Goal: Information Seeking & Learning: Learn about a topic

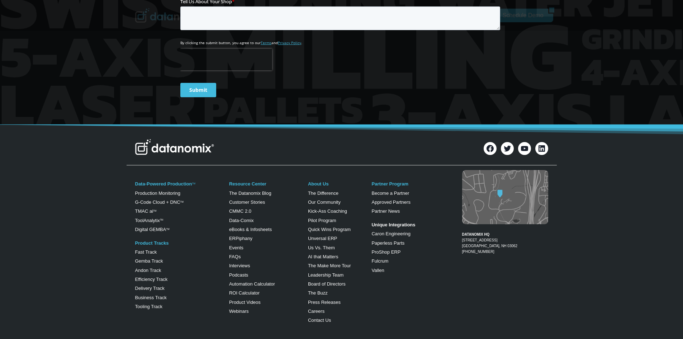
scroll to position [394, 0]
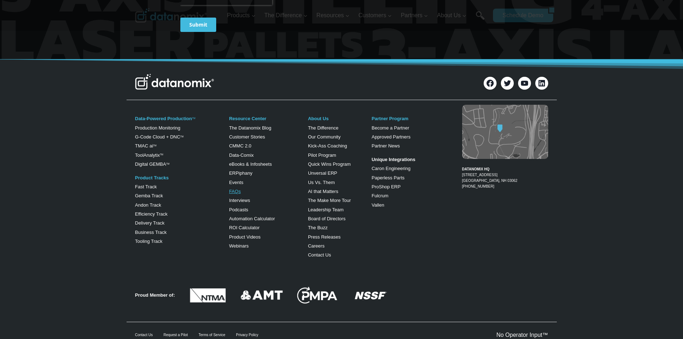
click at [231, 190] on link "FAQs" at bounding box center [235, 190] width 12 height 5
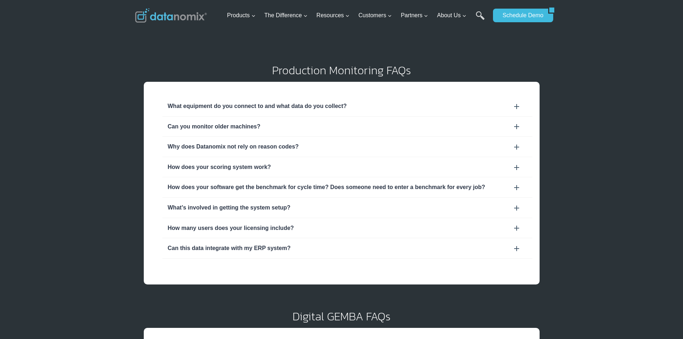
click at [459, 204] on div "What’s involved in getting the system setup?" at bounding box center [347, 207] width 359 height 9
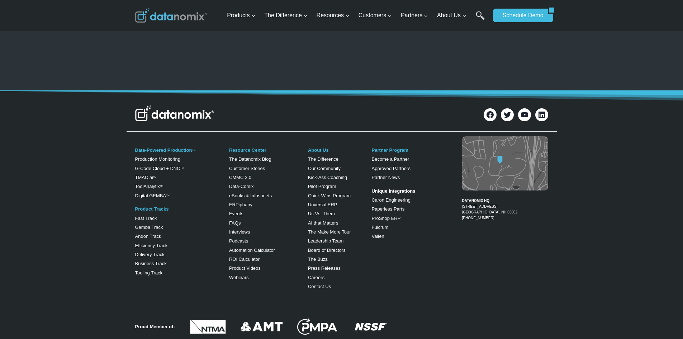
scroll to position [573, 0]
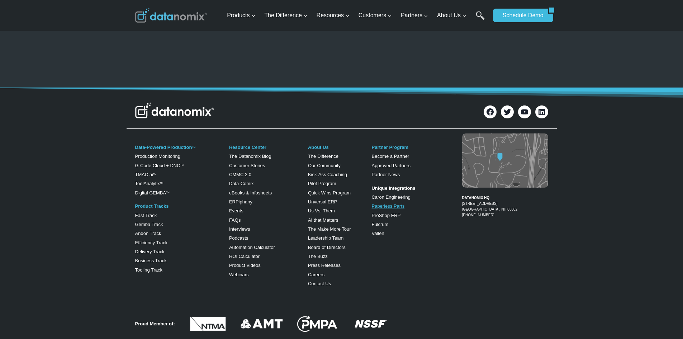
click at [382, 205] on link "Paperless Parts" at bounding box center [387, 205] width 33 height 5
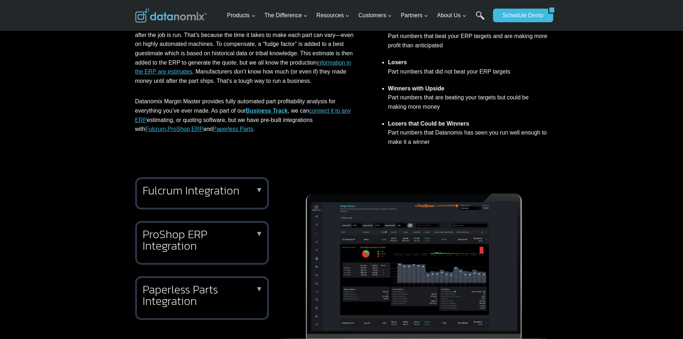
scroll to position [215, 0]
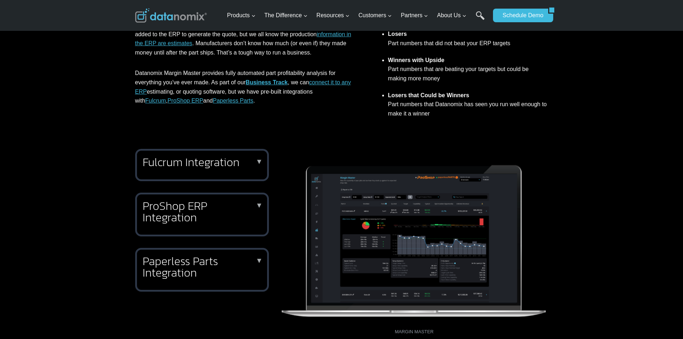
click at [170, 211] on h2 "ProShop ERP Integration" at bounding box center [201, 211] width 116 height 23
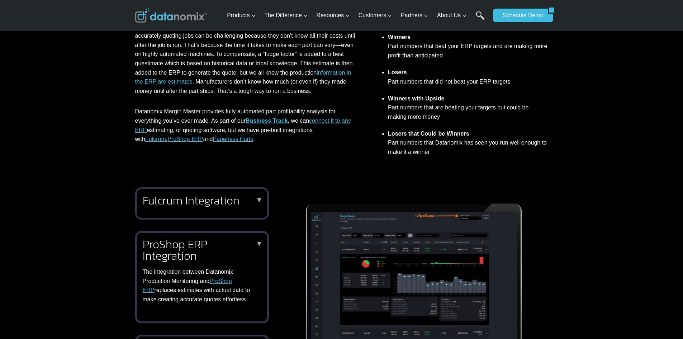
scroll to position [179, 0]
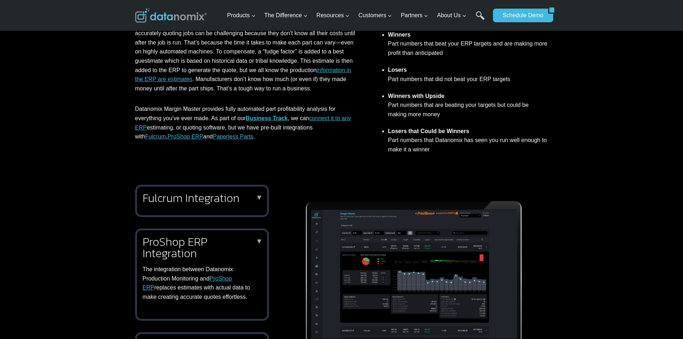
click at [211, 195] on h2 "Fulcrum Integration" at bounding box center [201, 197] width 116 height 11
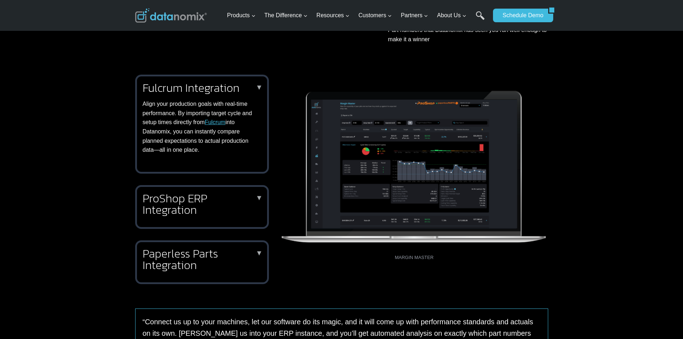
scroll to position [358, 0]
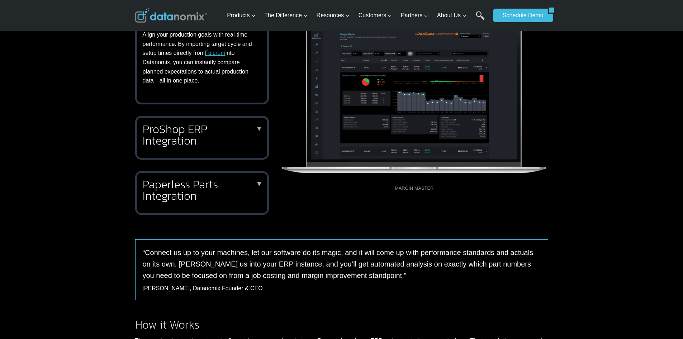
click at [192, 206] on div "Paperless Parts Integration ▼ The Datanomix Integration with Paperless Parts en…" at bounding box center [202, 193] width 134 height 44
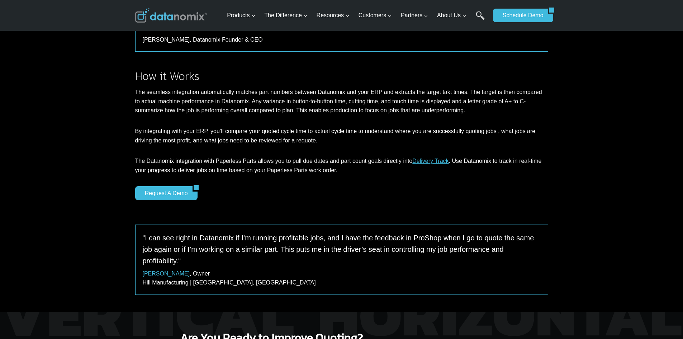
scroll to position [681, 0]
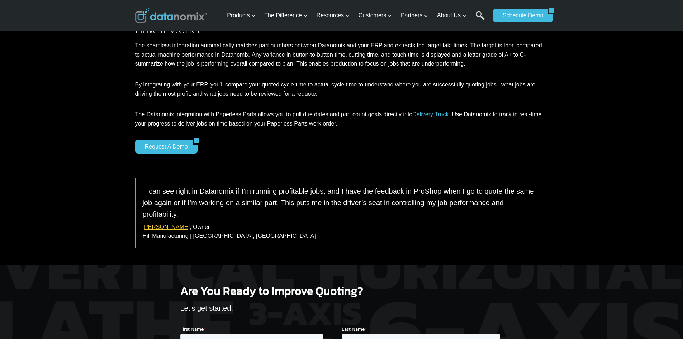
click at [148, 224] on link "[PERSON_NAME]" at bounding box center [166, 227] width 47 height 6
